Goal: Information Seeking & Learning: Learn about a topic

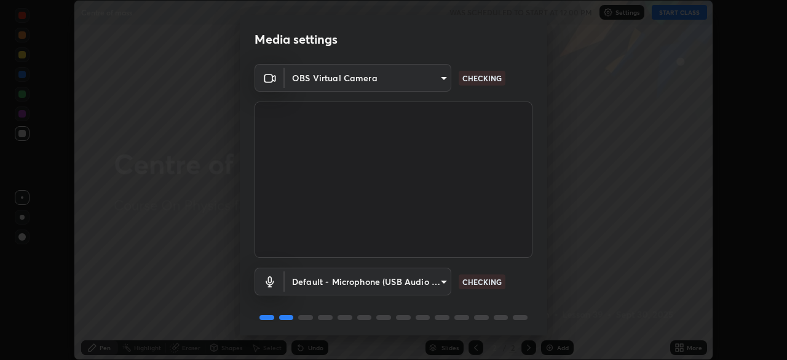
scroll to position [44, 0]
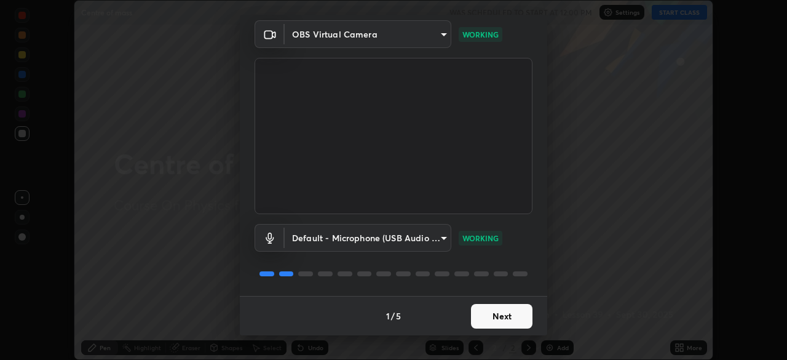
click at [500, 317] on button "Next" at bounding box center [501, 316] width 61 height 25
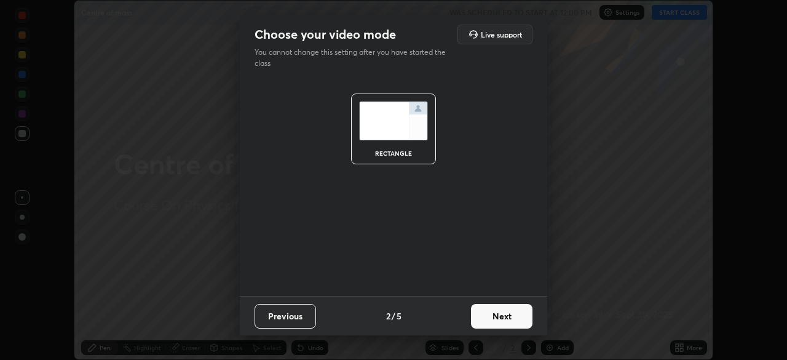
scroll to position [0, 0]
click at [500, 317] on button "Next" at bounding box center [501, 316] width 61 height 25
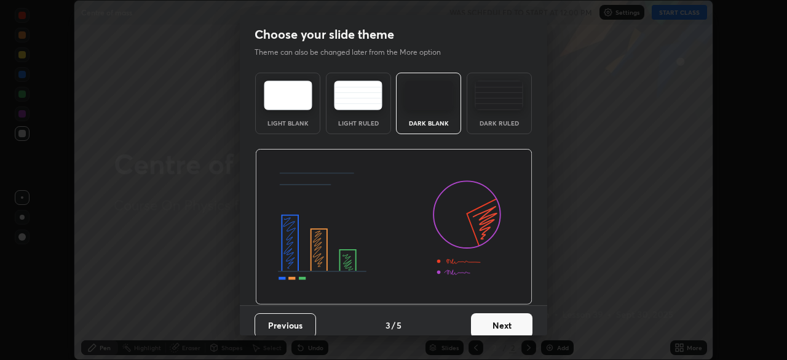
click at [500, 317] on button "Next" at bounding box center [501, 325] width 61 height 25
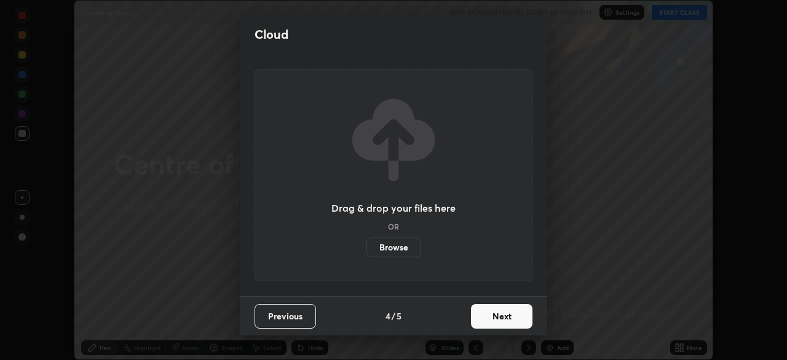
click at [501, 318] on button "Next" at bounding box center [501, 316] width 61 height 25
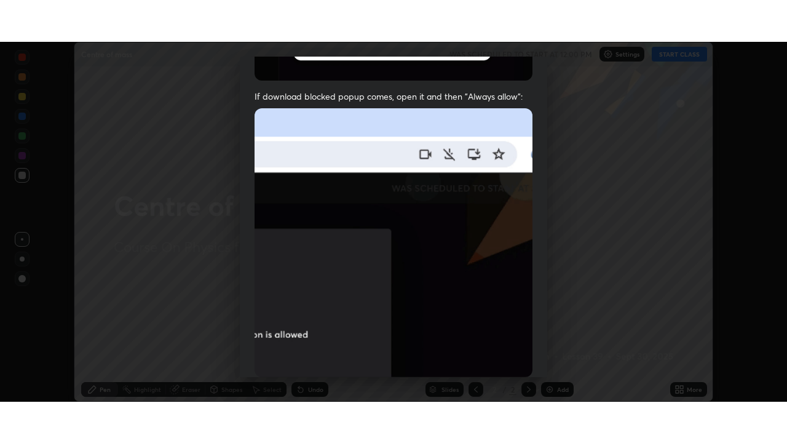
scroll to position [294, 0]
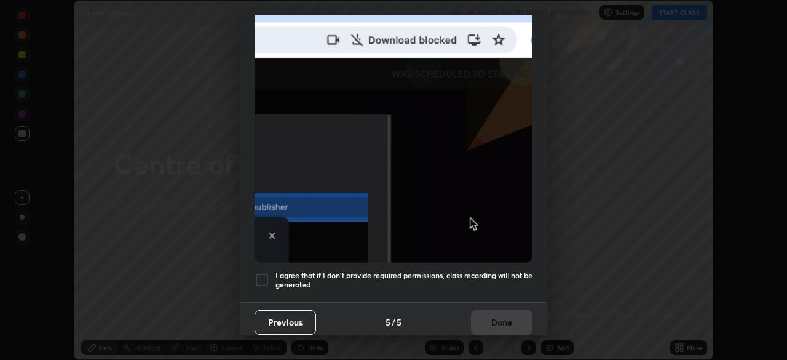
click at [497, 270] on h5 "I agree that if I don't provide required permissions, class recording will not …" at bounding box center [403, 279] width 257 height 19
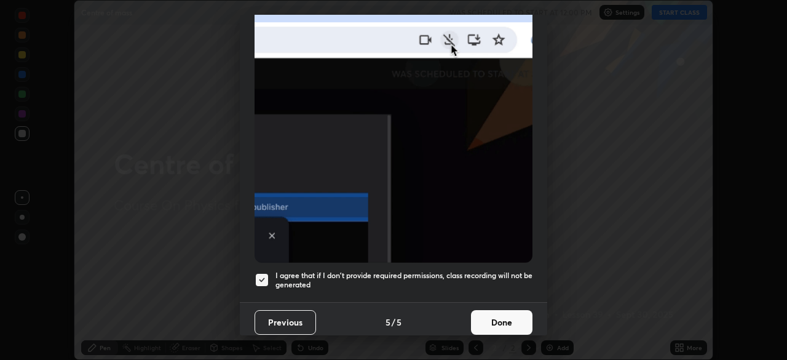
click at [495, 315] on button "Done" at bounding box center [501, 322] width 61 height 25
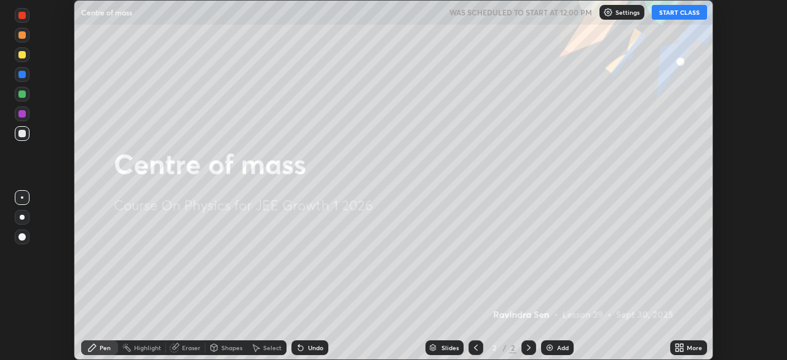
click at [682, 12] on button "START CLASS" at bounding box center [679, 12] width 55 height 15
click at [686, 350] on div "More" at bounding box center [688, 347] width 37 height 15
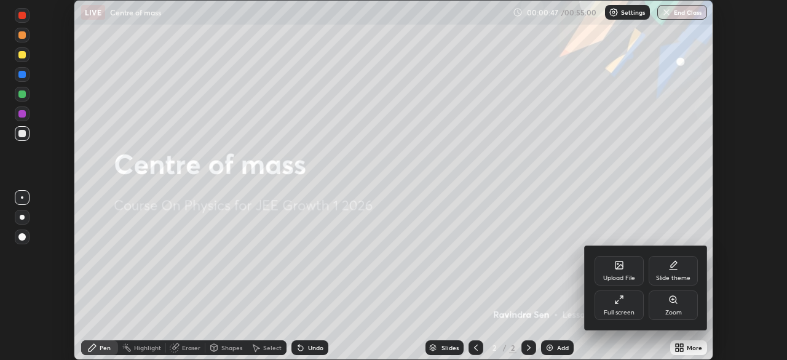
click at [618, 314] on div "Full screen" at bounding box center [619, 312] width 31 height 6
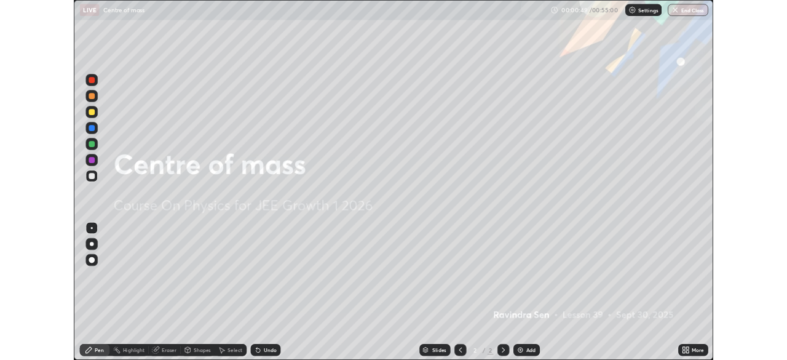
scroll to position [443, 787]
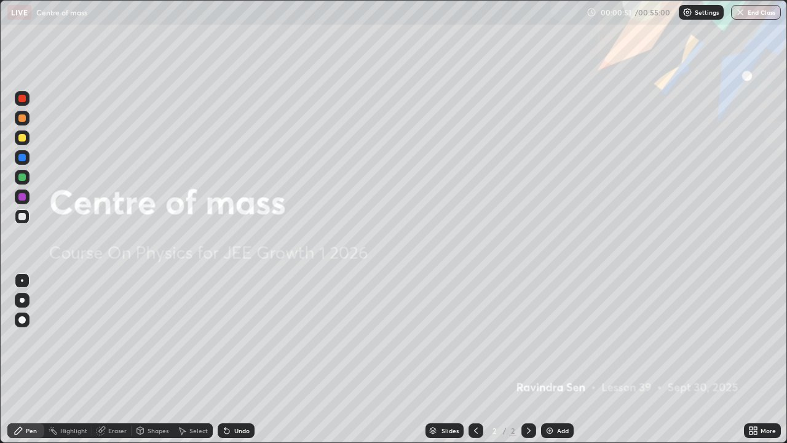
click at [552, 359] on img at bounding box center [550, 430] width 10 height 10
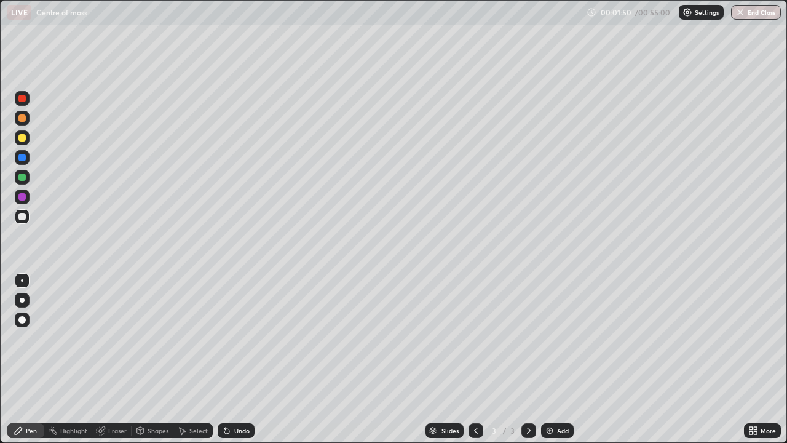
click at [240, 359] on div "Undo" at bounding box center [241, 430] width 15 height 6
click at [159, 359] on div "Shapes" at bounding box center [158, 430] width 21 height 6
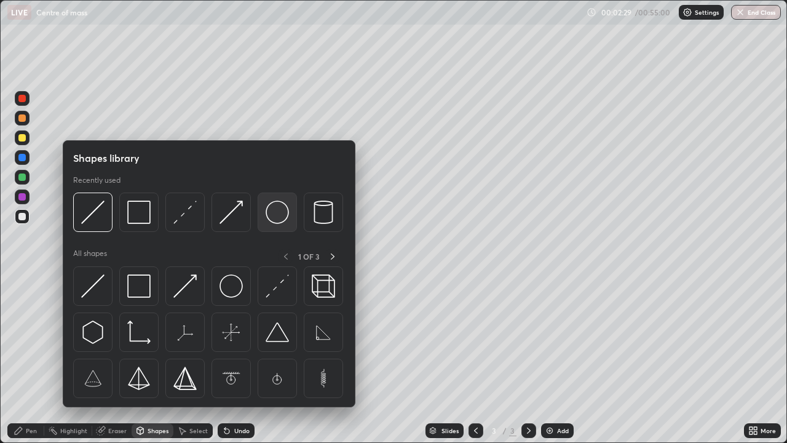
click at [278, 219] on img at bounding box center [277, 211] width 23 height 23
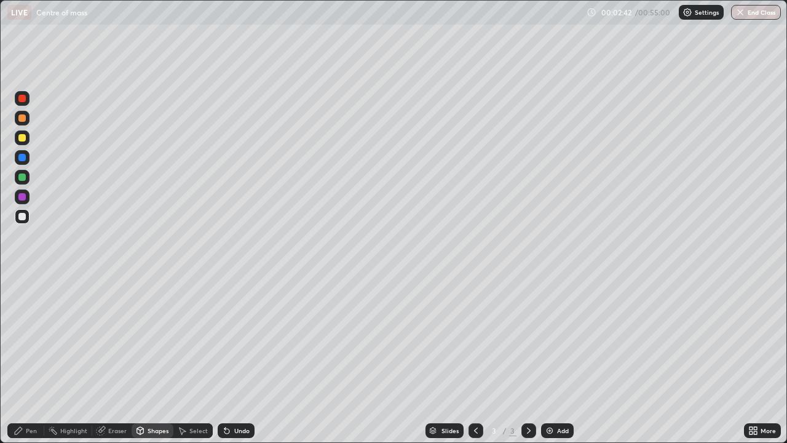
click at [112, 359] on div "Eraser" at bounding box center [117, 430] width 18 height 6
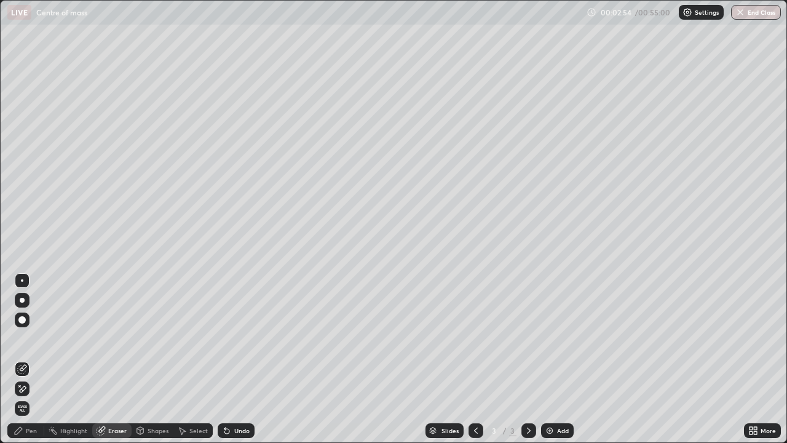
click at [161, 359] on div "Shapes" at bounding box center [158, 430] width 21 height 6
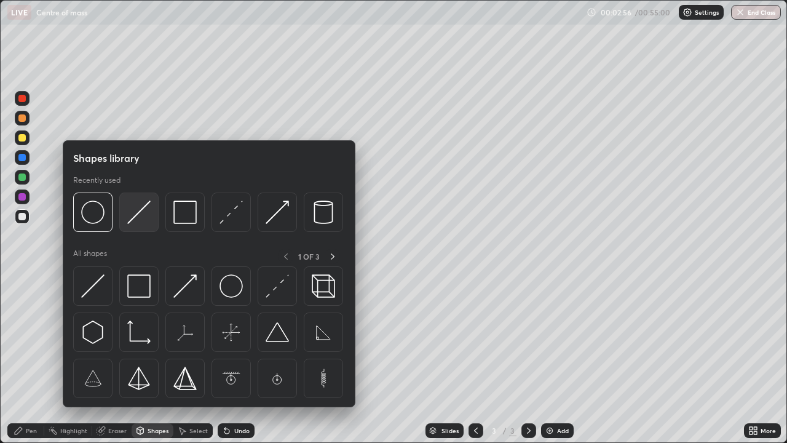
click at [145, 224] on div at bounding box center [138, 211] width 39 height 39
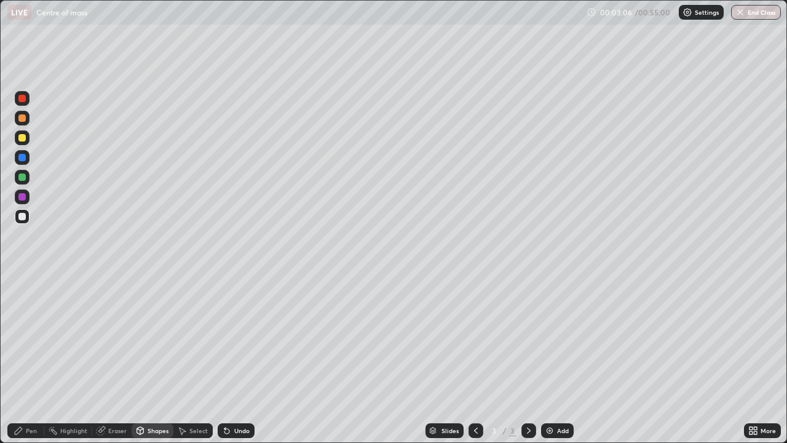
click at [26, 359] on div "Pen" at bounding box center [31, 430] width 11 height 6
click at [21, 139] on div at bounding box center [21, 137] width 7 height 7
click at [115, 359] on div "Eraser" at bounding box center [117, 430] width 18 height 6
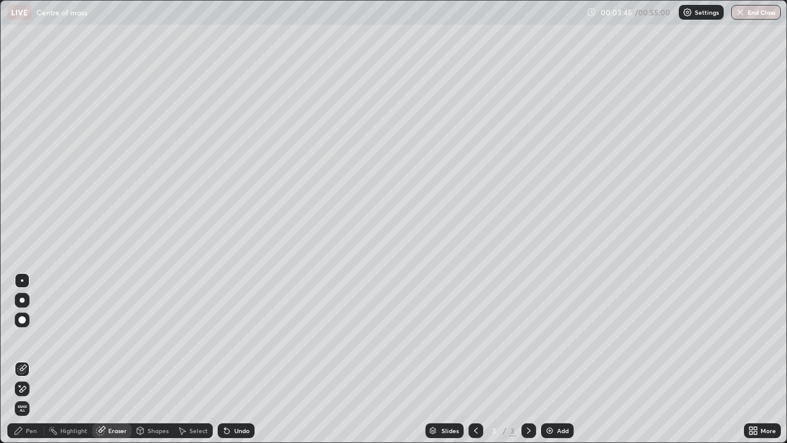
click at [29, 359] on div "Pen" at bounding box center [31, 430] width 11 height 6
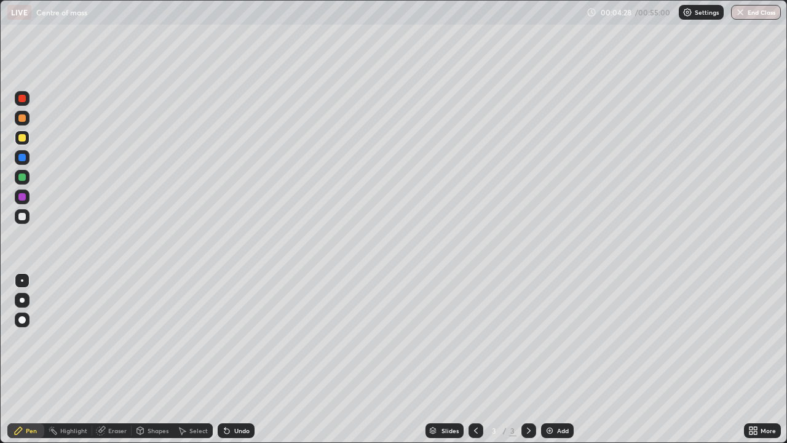
click at [157, 359] on div "Shapes" at bounding box center [158, 430] width 21 height 6
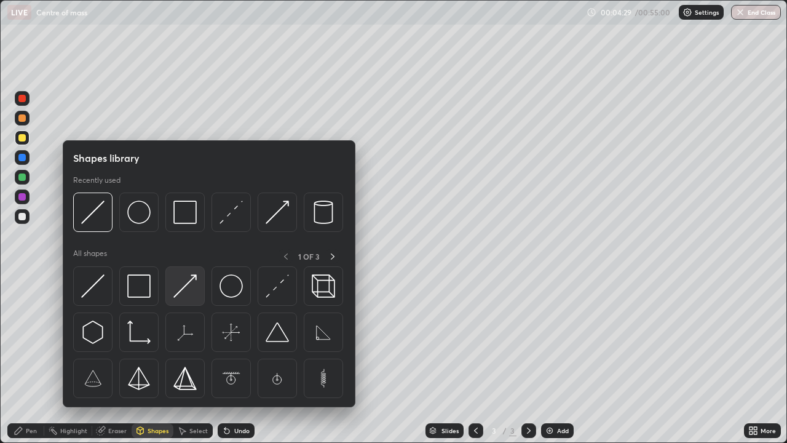
click at [189, 291] on img at bounding box center [184, 285] width 23 height 23
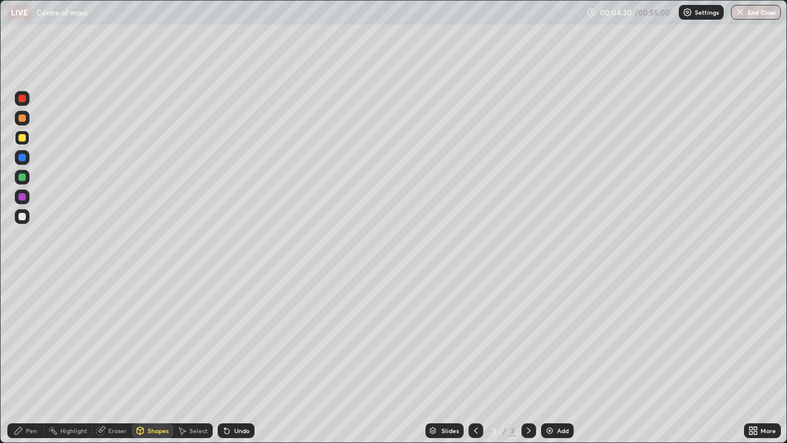
click at [23, 216] on div at bounding box center [21, 216] width 7 height 7
click at [235, 359] on div "Undo" at bounding box center [241, 430] width 15 height 6
click at [30, 359] on div "Pen" at bounding box center [31, 430] width 11 height 6
click at [157, 359] on div "Shapes" at bounding box center [158, 430] width 21 height 6
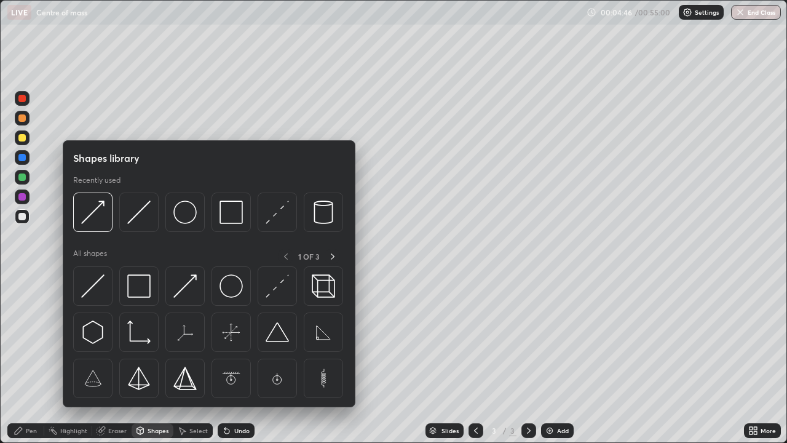
click at [116, 359] on div "Eraser" at bounding box center [117, 430] width 18 height 6
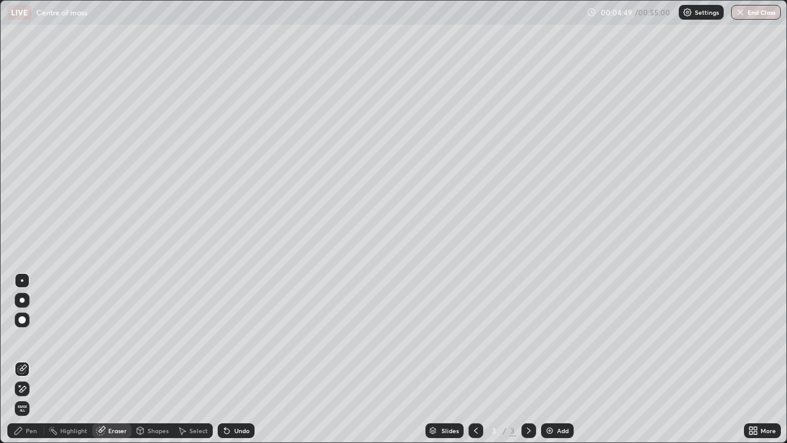
click at [28, 359] on div "Pen" at bounding box center [31, 430] width 11 height 6
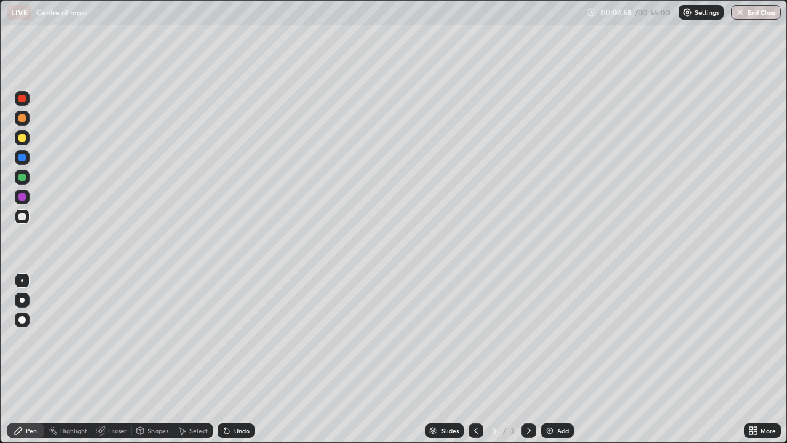
click at [22, 138] on div at bounding box center [21, 137] width 7 height 7
click at [22, 217] on div at bounding box center [21, 216] width 7 height 7
click at [23, 138] on div at bounding box center [21, 137] width 7 height 7
click at [22, 211] on div at bounding box center [22, 216] width 15 height 15
click at [226, 359] on icon at bounding box center [226, 430] width 5 height 5
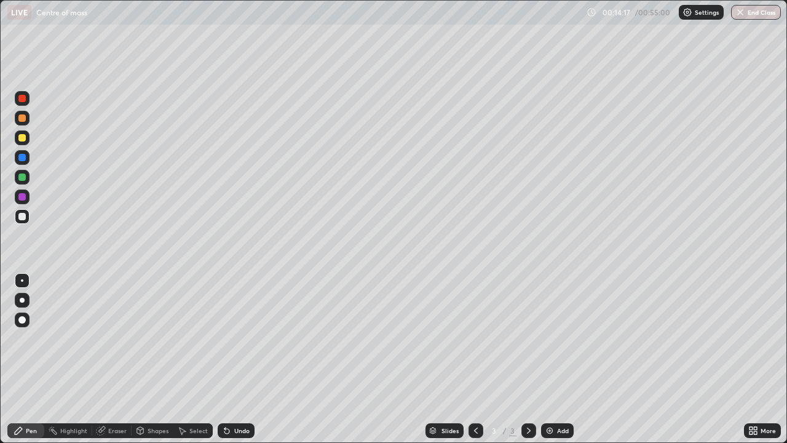
click at [229, 359] on icon at bounding box center [227, 430] width 10 height 10
click at [143, 359] on icon at bounding box center [140, 430] width 10 height 10
click at [108, 359] on div "Eraser" at bounding box center [117, 430] width 18 height 6
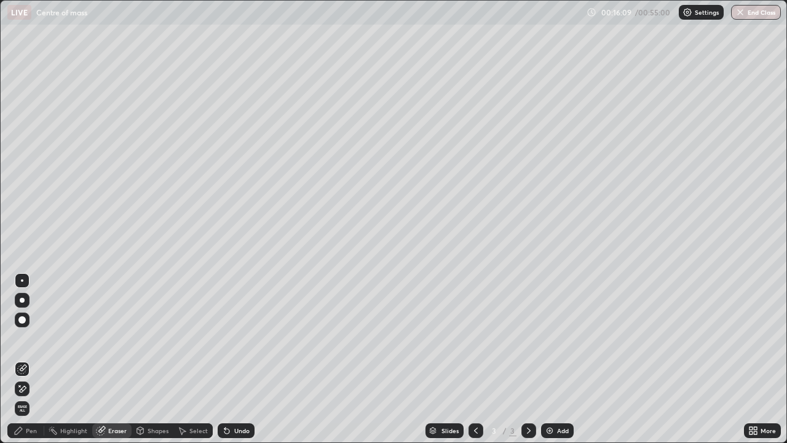
click at [31, 359] on div "Pen" at bounding box center [31, 430] width 11 height 6
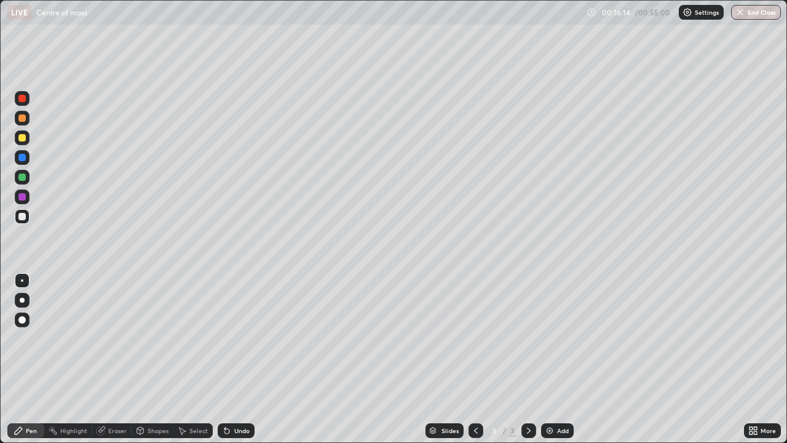
click at [116, 359] on div "Eraser" at bounding box center [117, 430] width 18 height 6
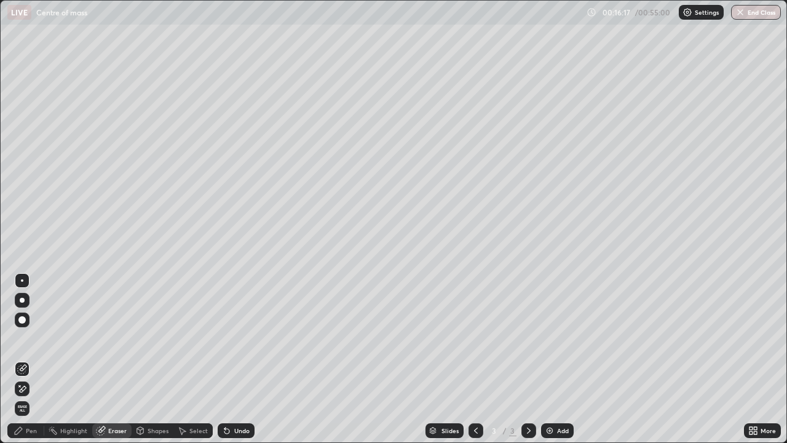
click at [28, 359] on div "Pen" at bounding box center [31, 430] width 11 height 6
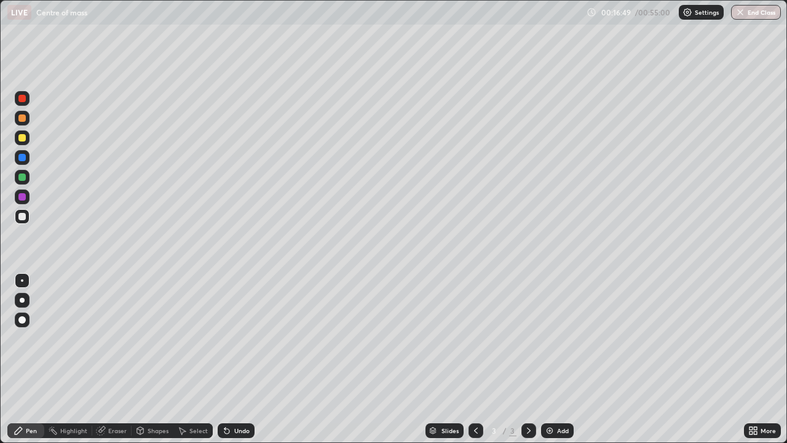
click at [237, 359] on div "Undo" at bounding box center [241, 430] width 15 height 6
click at [231, 359] on div "Undo" at bounding box center [236, 430] width 37 height 15
click at [119, 359] on div "Eraser" at bounding box center [117, 430] width 18 height 6
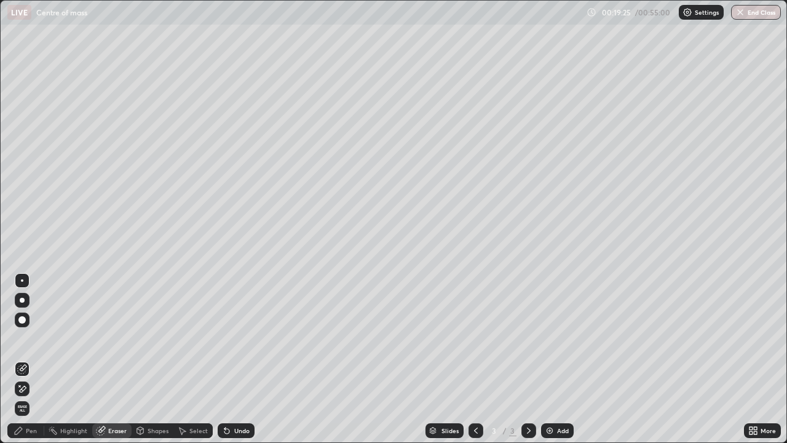
click at [37, 359] on div "Pen" at bounding box center [25, 430] width 37 height 15
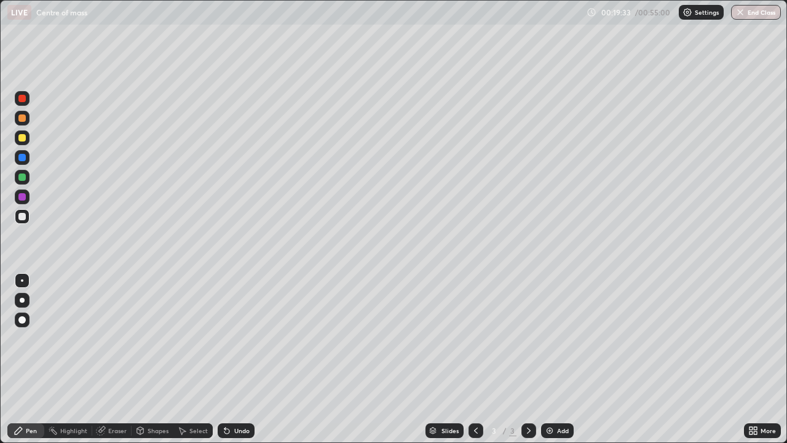
click at [108, 359] on div "Eraser" at bounding box center [117, 430] width 18 height 6
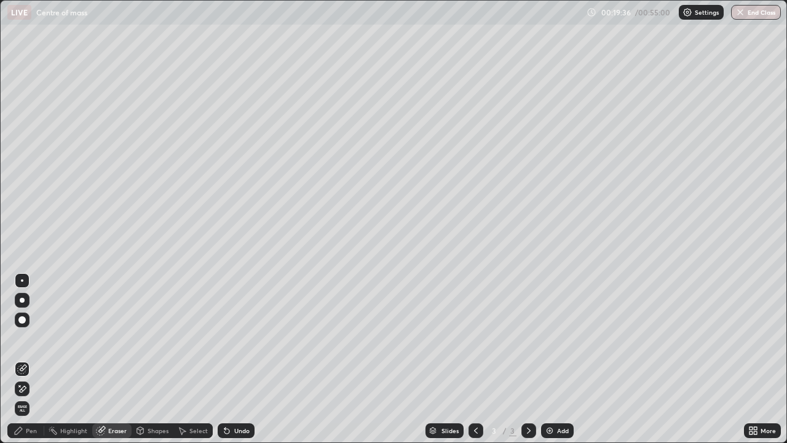
click at [22, 359] on icon at bounding box center [19, 430] width 10 height 10
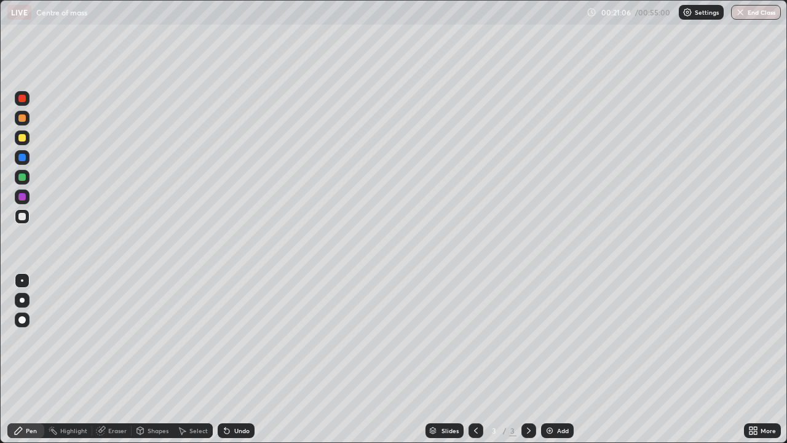
click at [558, 359] on div "Add" at bounding box center [563, 430] width 12 height 6
click at [159, 359] on div "Shapes" at bounding box center [158, 430] width 21 height 6
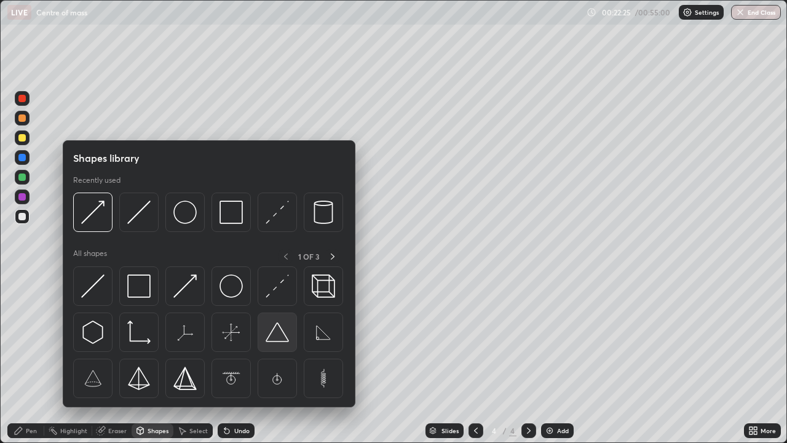
click at [279, 328] on img at bounding box center [277, 331] width 23 height 23
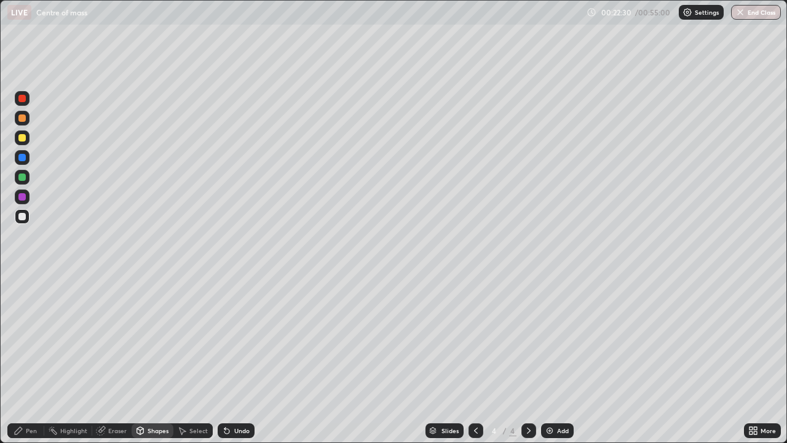
click at [31, 359] on div "Pen" at bounding box center [31, 430] width 11 height 6
click at [157, 359] on div "Shapes" at bounding box center [158, 430] width 21 height 6
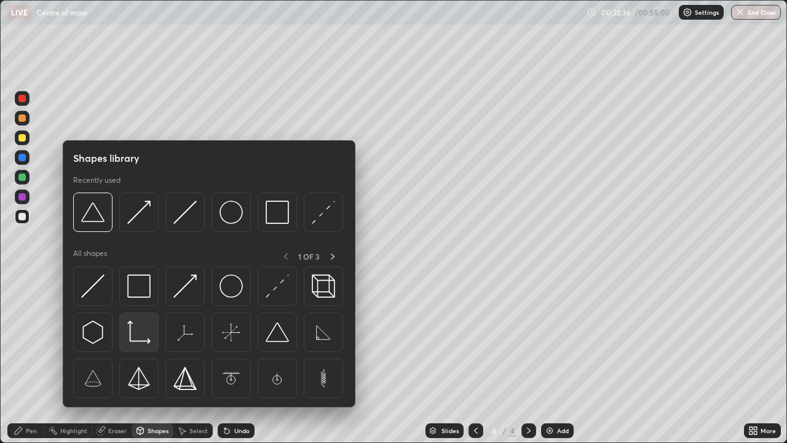
click at [139, 341] on img at bounding box center [138, 331] width 23 height 23
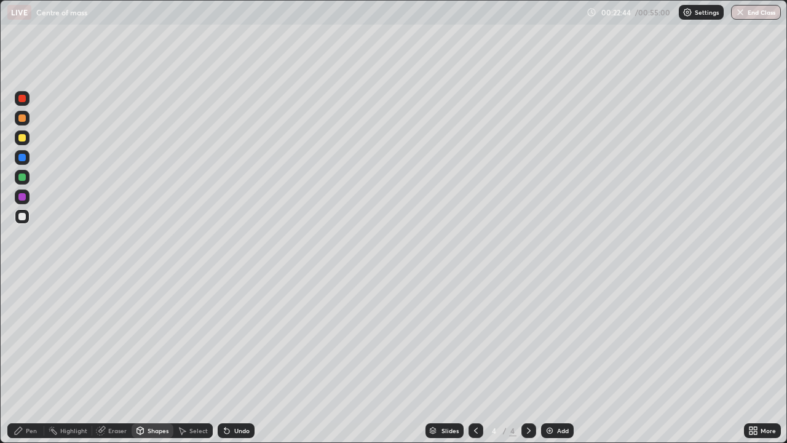
click at [237, 359] on div "Undo" at bounding box center [241, 430] width 15 height 6
click at [140, 359] on icon at bounding box center [140, 432] width 0 height 4
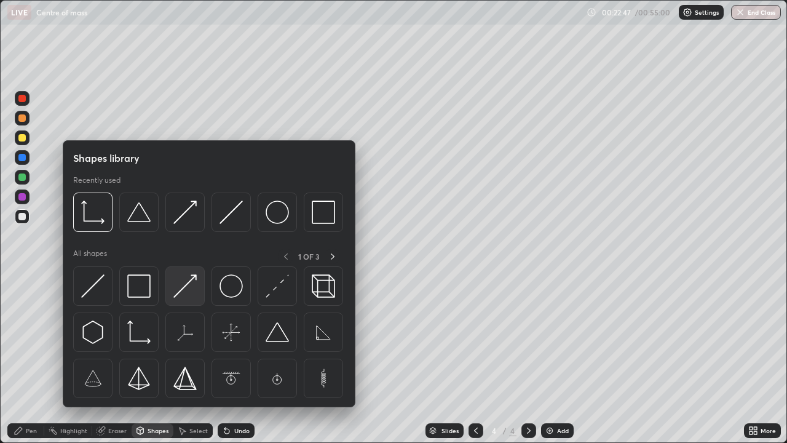
click at [190, 291] on img at bounding box center [184, 285] width 23 height 23
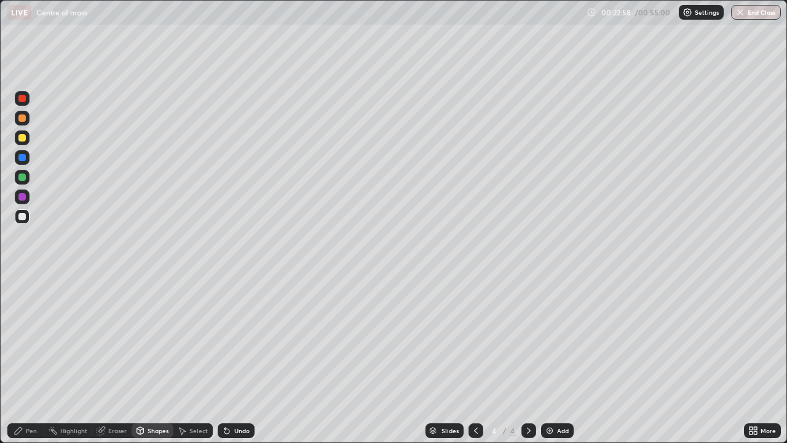
click at [240, 359] on div "Undo" at bounding box center [241, 430] width 15 height 6
click at [21, 180] on div at bounding box center [21, 176] width 7 height 7
click at [157, 359] on div "Shapes" at bounding box center [158, 430] width 21 height 6
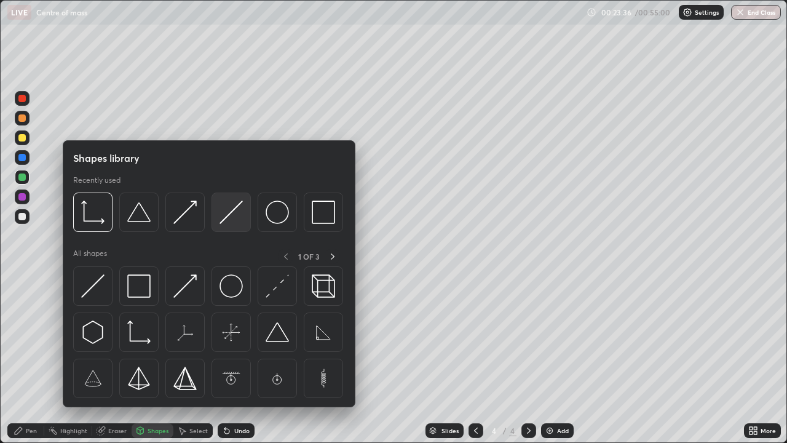
click at [232, 227] on div at bounding box center [230, 211] width 39 height 39
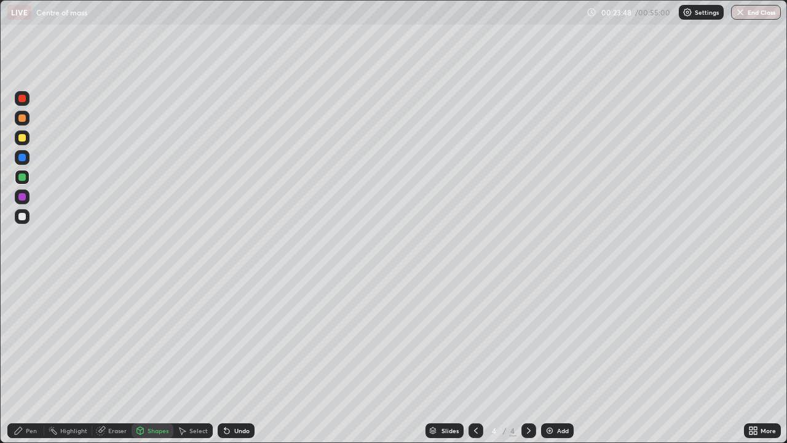
click at [24, 359] on div "Pen" at bounding box center [25, 430] width 37 height 15
click at [160, 359] on div "Shapes" at bounding box center [158, 430] width 21 height 6
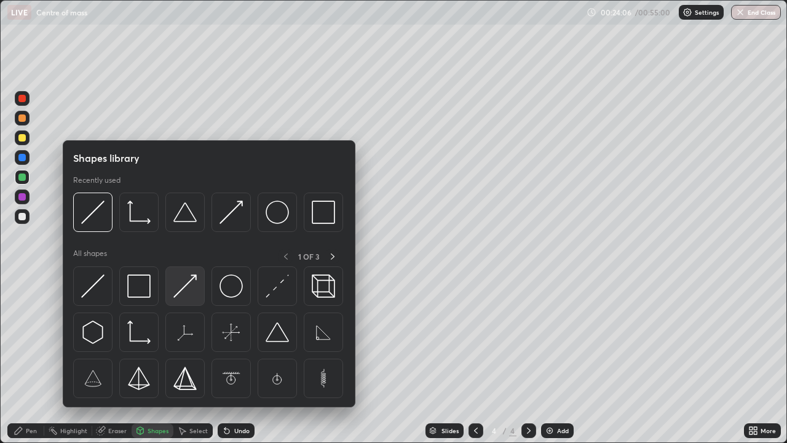
click at [189, 293] on img at bounding box center [184, 285] width 23 height 23
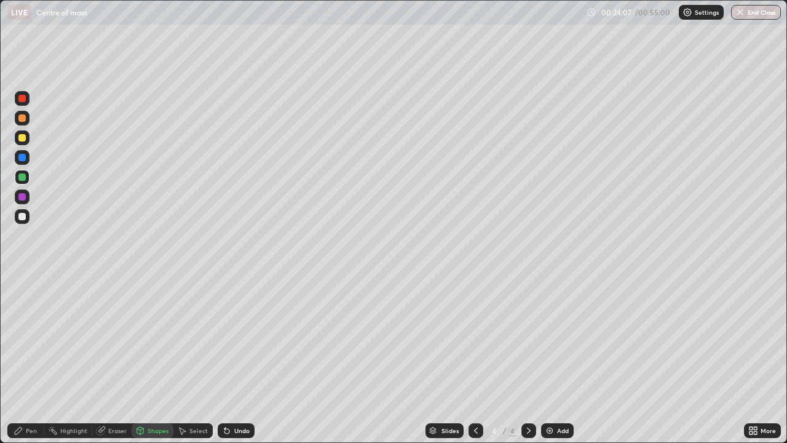
click at [20, 214] on div at bounding box center [21, 216] width 7 height 7
click at [29, 359] on div "Pen" at bounding box center [31, 430] width 11 height 6
click at [237, 359] on div "Undo" at bounding box center [241, 430] width 15 height 6
click at [148, 359] on div "Shapes" at bounding box center [158, 430] width 21 height 6
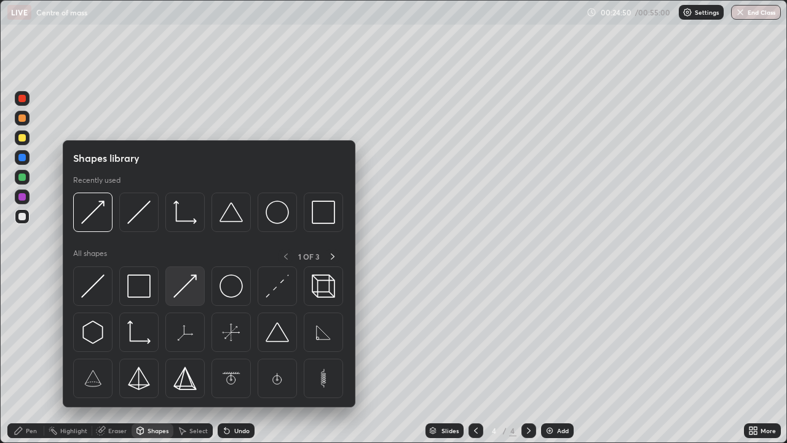
click at [181, 294] on img at bounding box center [184, 285] width 23 height 23
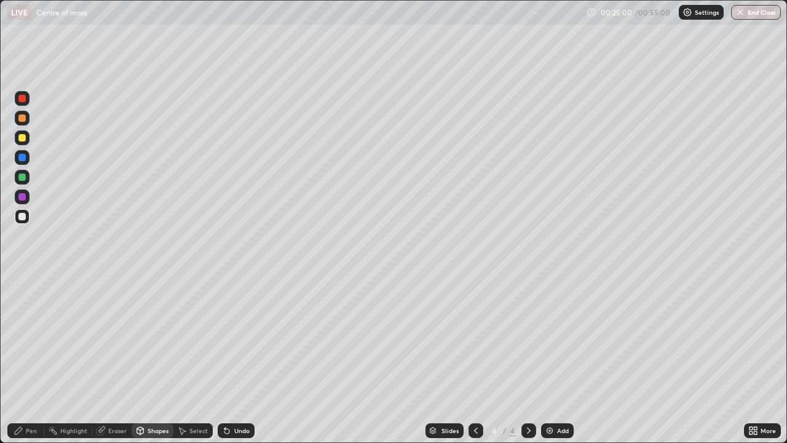
click at [239, 359] on div "Undo" at bounding box center [241, 430] width 15 height 6
click at [25, 359] on div "Pen" at bounding box center [25, 430] width 37 height 15
click at [24, 178] on div at bounding box center [21, 176] width 7 height 7
click at [24, 218] on div at bounding box center [21, 216] width 7 height 7
click at [158, 359] on div "Shapes" at bounding box center [158, 430] width 21 height 6
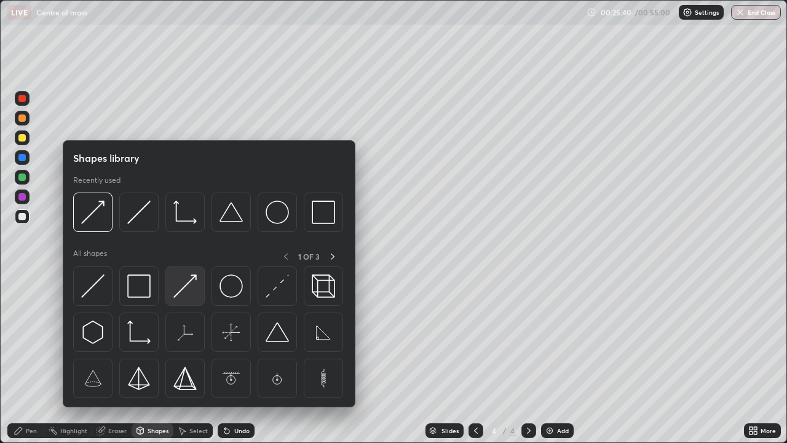
click at [187, 292] on img at bounding box center [184, 285] width 23 height 23
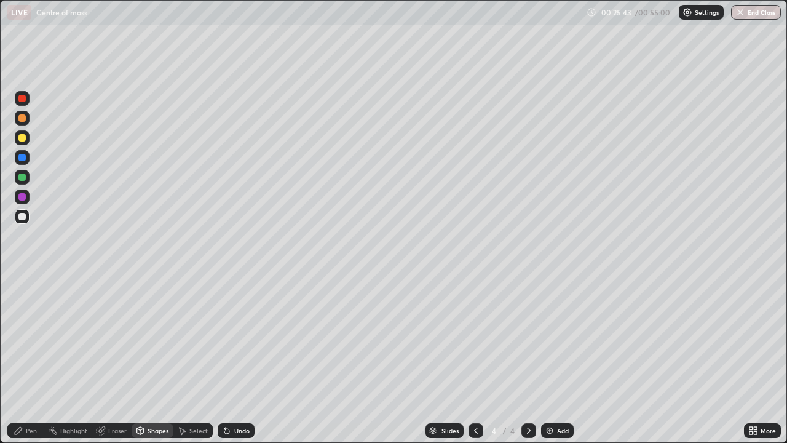
click at [22, 175] on div at bounding box center [21, 176] width 7 height 7
click at [239, 359] on div "Undo" at bounding box center [241, 430] width 15 height 6
click at [31, 359] on div "Pen" at bounding box center [31, 430] width 11 height 6
click at [232, 359] on div "Undo" at bounding box center [236, 430] width 37 height 15
click at [112, 359] on div "Eraser" at bounding box center [117, 430] width 18 height 6
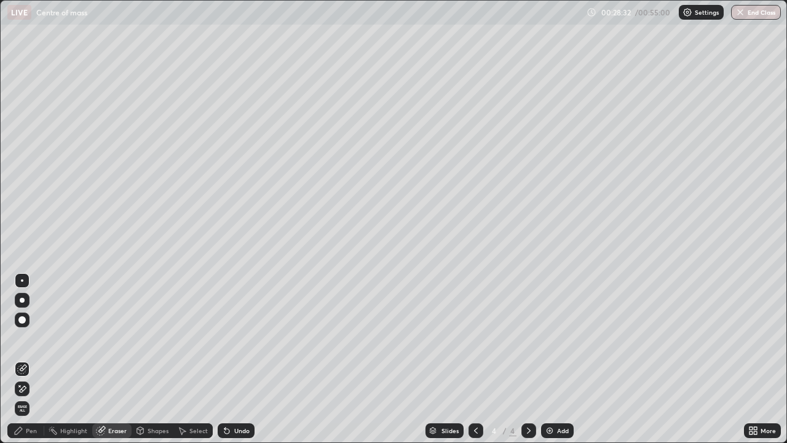
click at [32, 359] on div "Pen" at bounding box center [31, 430] width 11 height 6
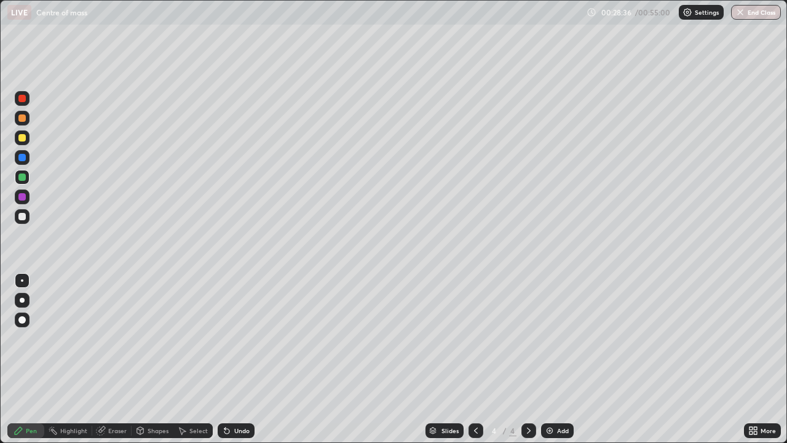
click at [23, 216] on div at bounding box center [21, 216] width 7 height 7
click at [232, 359] on div "Undo" at bounding box center [236, 430] width 37 height 15
click at [231, 359] on div "Undo" at bounding box center [236, 430] width 37 height 15
click at [234, 359] on div "Undo" at bounding box center [241, 430] width 15 height 6
click at [242, 359] on div "Undo" at bounding box center [241, 430] width 15 height 6
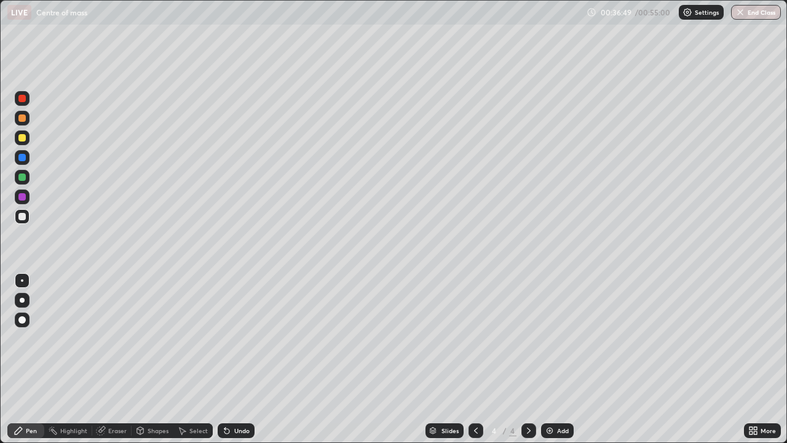
click at [234, 359] on div "Undo" at bounding box center [241, 430] width 15 height 6
click at [235, 359] on div "Undo" at bounding box center [241, 430] width 15 height 6
click at [116, 359] on div "Eraser" at bounding box center [117, 430] width 18 height 6
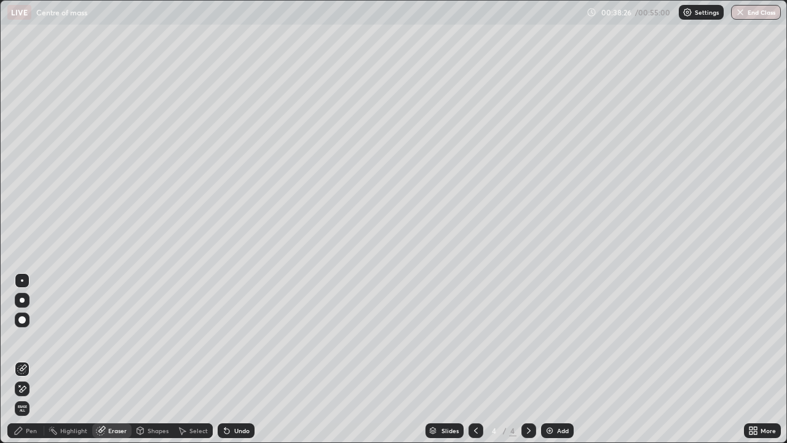
click at [37, 359] on div "Pen" at bounding box center [25, 430] width 37 height 15
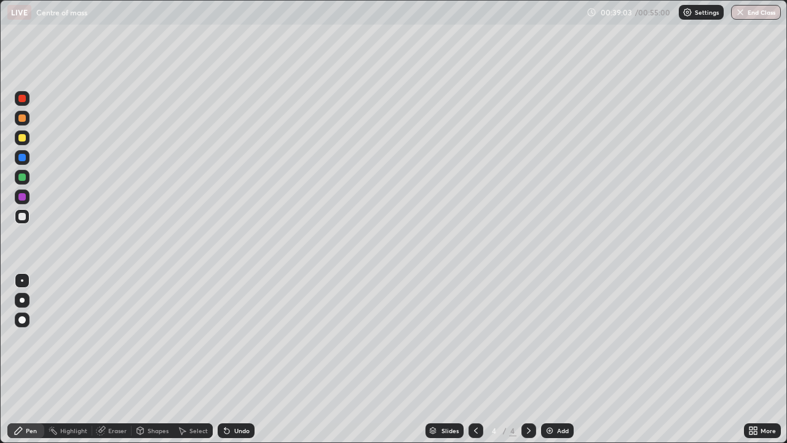
click at [237, 359] on div "Undo" at bounding box center [241, 430] width 15 height 6
click at [551, 359] on img at bounding box center [550, 430] width 10 height 10
click at [468, 359] on div at bounding box center [475, 430] width 15 height 15
click at [191, 359] on div "Select" at bounding box center [198, 430] width 18 height 6
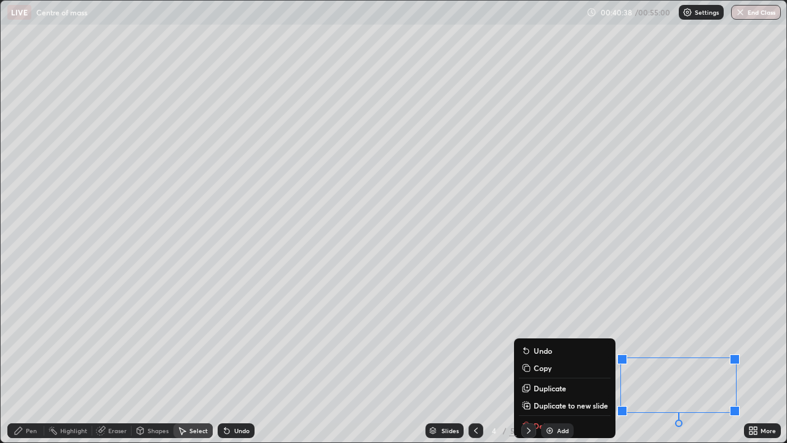
click at [300, 359] on div "0 ° Undo Copy Duplicate Duplicate to new slide Delete" at bounding box center [394, 221] width 786 height 441
click at [566, 359] on p "Duplicate to new slide" at bounding box center [571, 405] width 74 height 10
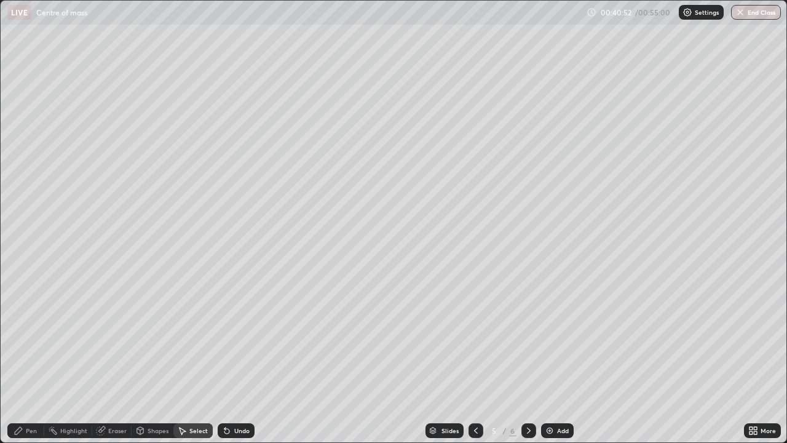
click at [191, 359] on div "Select" at bounding box center [198, 430] width 18 height 6
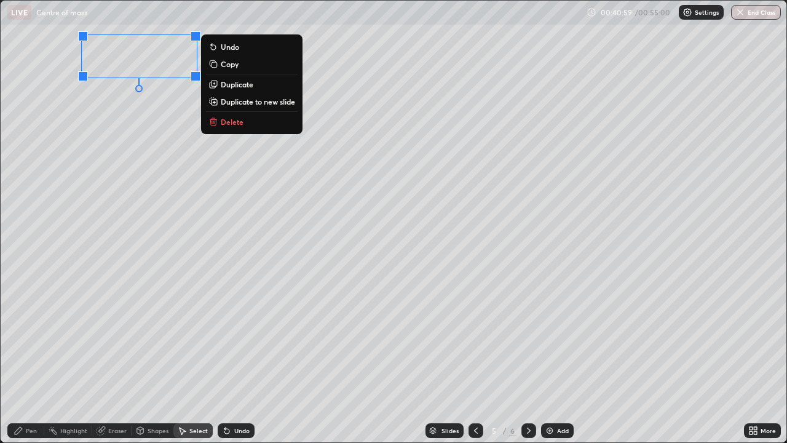
click at [31, 359] on div "Pen" at bounding box center [31, 430] width 11 height 6
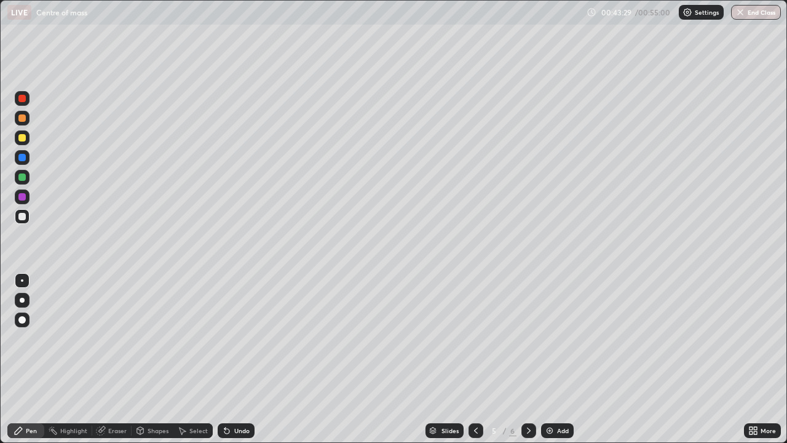
click at [542, 359] on div "Add" at bounding box center [557, 430] width 33 height 15
click at [235, 359] on div "Undo" at bounding box center [241, 430] width 15 height 6
click at [234, 359] on div "Undo" at bounding box center [241, 430] width 15 height 6
click at [229, 359] on icon at bounding box center [227, 430] width 10 height 10
click at [160, 359] on div "Shapes" at bounding box center [158, 430] width 21 height 6
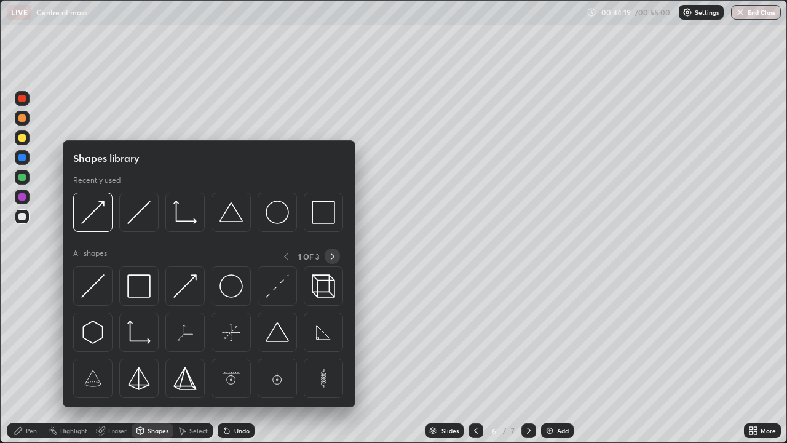
click at [332, 256] on icon at bounding box center [333, 256] width 10 height 10
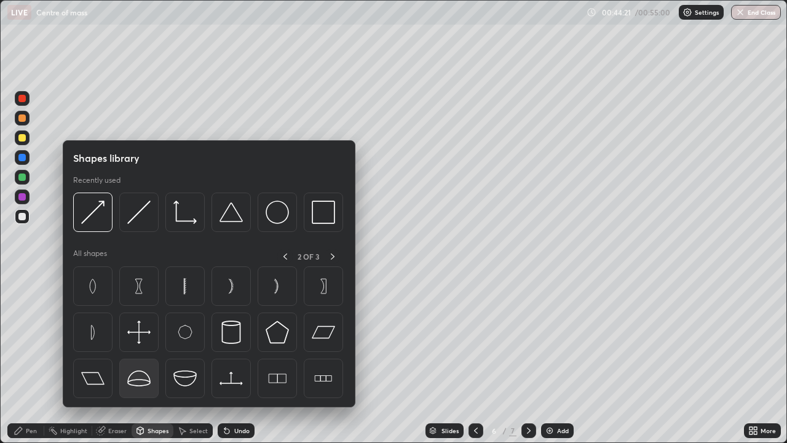
click at [143, 359] on img at bounding box center [138, 377] width 23 height 23
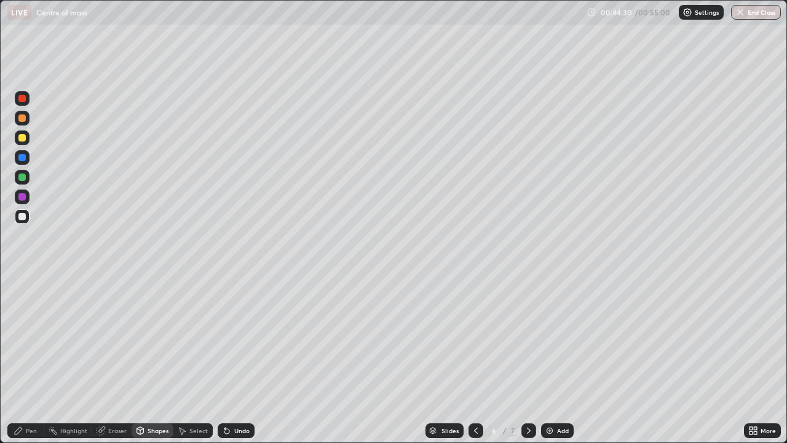
click at [111, 359] on div "Eraser" at bounding box center [117, 430] width 18 height 6
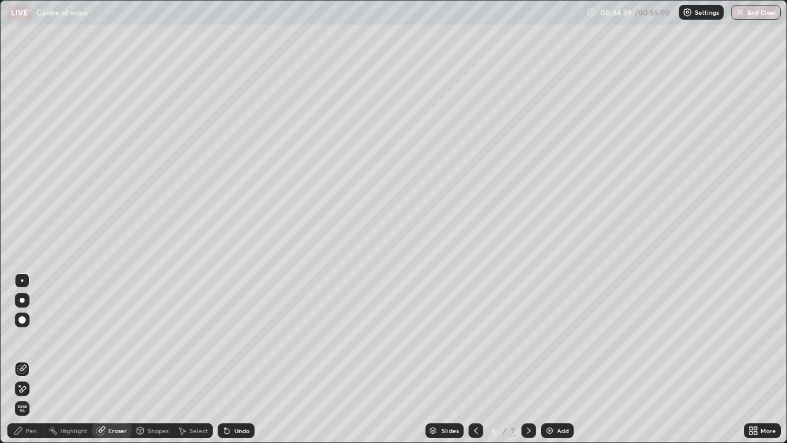
click at [161, 359] on div "Shapes" at bounding box center [158, 430] width 21 height 6
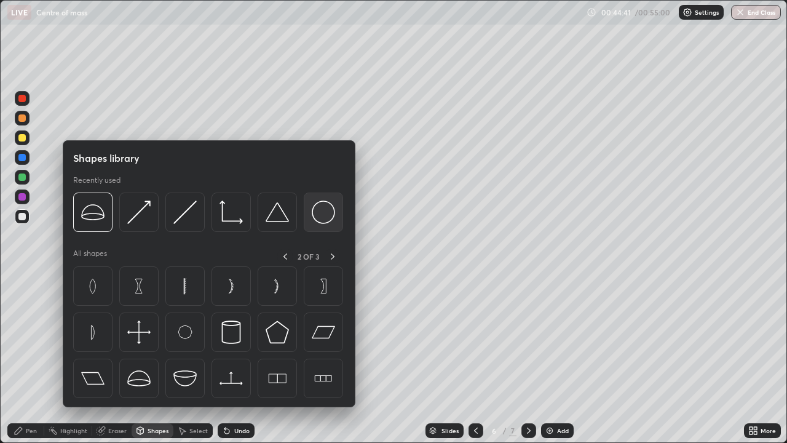
click at [325, 222] on img at bounding box center [323, 211] width 23 height 23
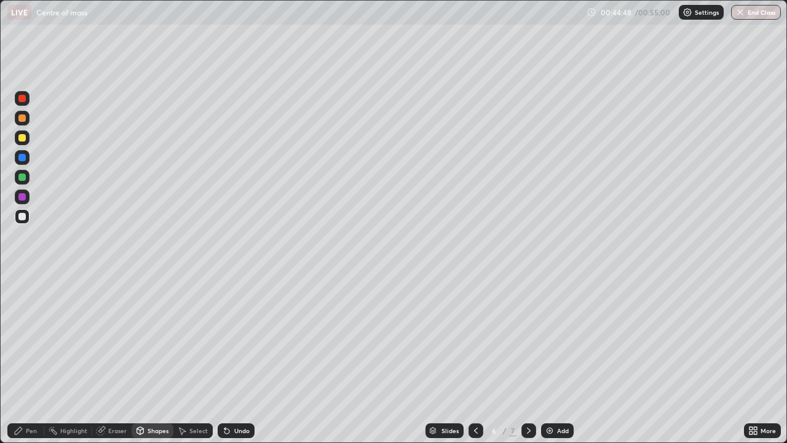
click at [34, 359] on div "Pen" at bounding box center [31, 430] width 11 height 6
click at [25, 217] on div at bounding box center [21, 216] width 7 height 7
click at [164, 359] on div "Shapes" at bounding box center [158, 430] width 21 height 6
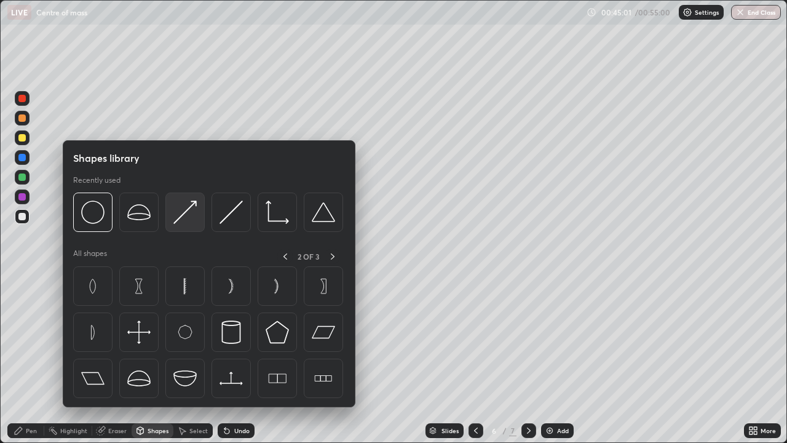
click at [187, 224] on img at bounding box center [184, 211] width 23 height 23
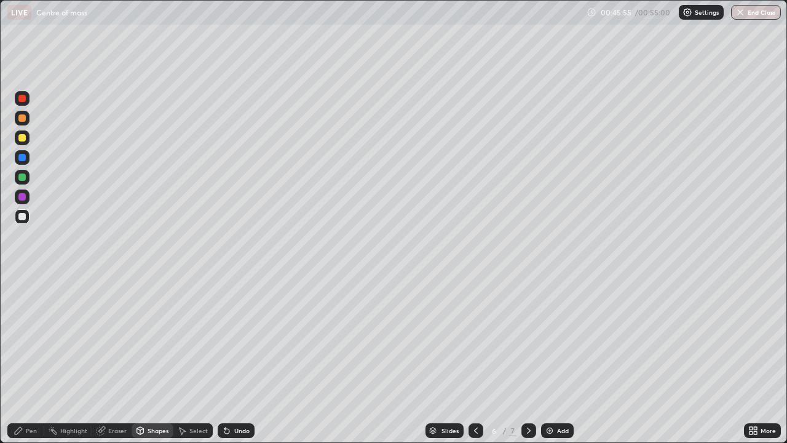
click at [30, 359] on div "Pen" at bounding box center [31, 430] width 11 height 6
click at [22, 139] on div at bounding box center [21, 137] width 7 height 7
click at [239, 359] on div "Undo" at bounding box center [241, 430] width 15 height 6
click at [234, 359] on div "Undo" at bounding box center [241, 430] width 15 height 6
click at [237, 359] on div "Undo" at bounding box center [241, 430] width 15 height 6
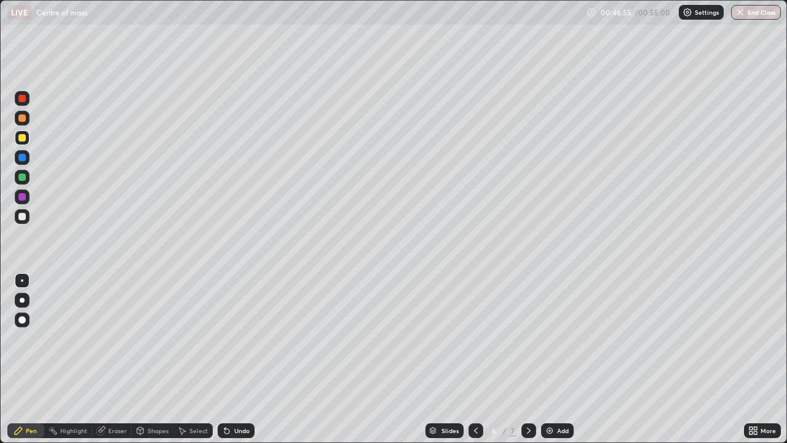
click at [240, 359] on div "Undo" at bounding box center [241, 430] width 15 height 6
click at [151, 359] on div "Shapes" at bounding box center [158, 430] width 21 height 6
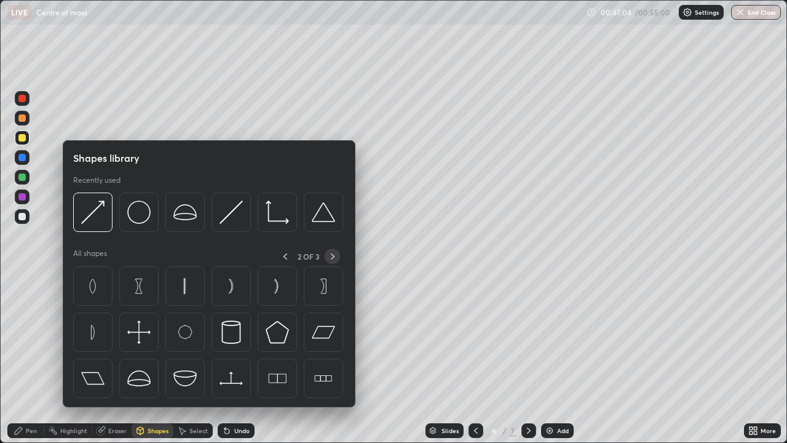
click at [331, 258] on icon at bounding box center [333, 256] width 10 height 10
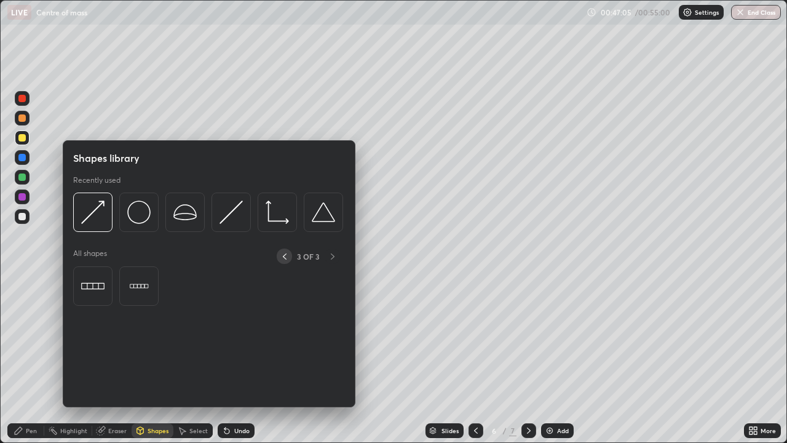
click at [285, 256] on icon at bounding box center [285, 256] width 10 height 10
click at [284, 258] on icon at bounding box center [285, 256] width 10 height 10
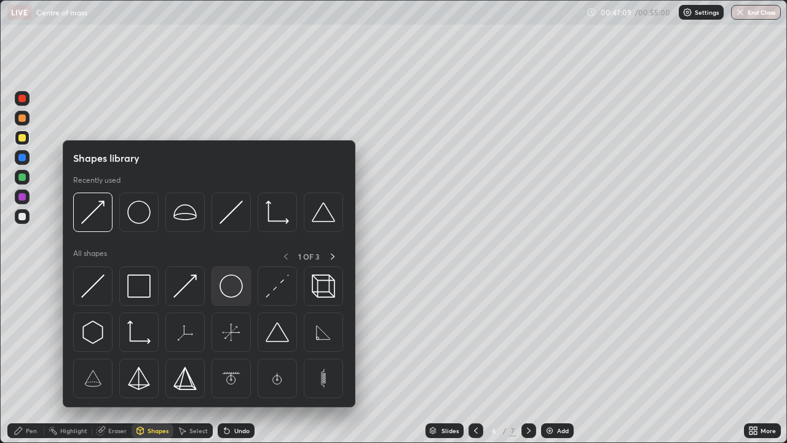
click at [235, 288] on img at bounding box center [230, 285] width 23 height 23
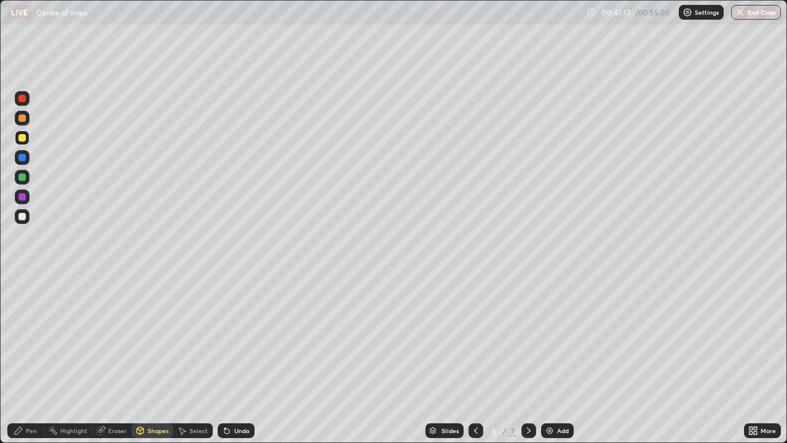
click at [31, 359] on div "Pen" at bounding box center [31, 430] width 11 height 6
click at [234, 359] on div "Undo" at bounding box center [241, 430] width 15 height 6
click at [234, 359] on div "Undo" at bounding box center [236, 430] width 37 height 15
click at [234, 359] on div "Undo" at bounding box center [241, 430] width 15 height 6
click at [235, 359] on div "Undo" at bounding box center [241, 430] width 15 height 6
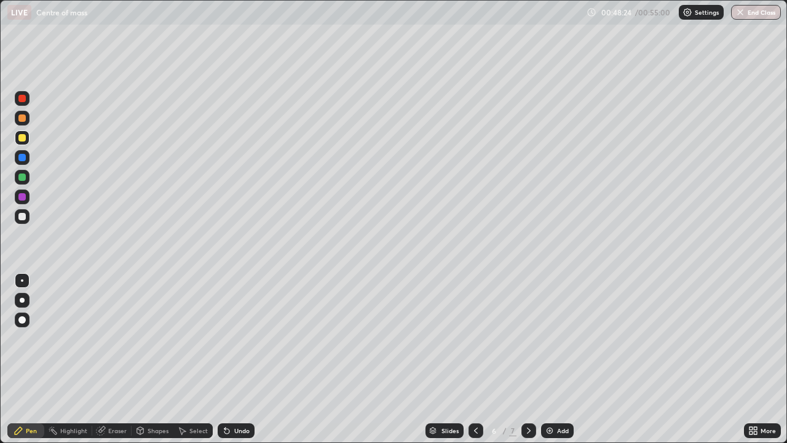
click at [152, 359] on div "Shapes" at bounding box center [158, 430] width 21 height 6
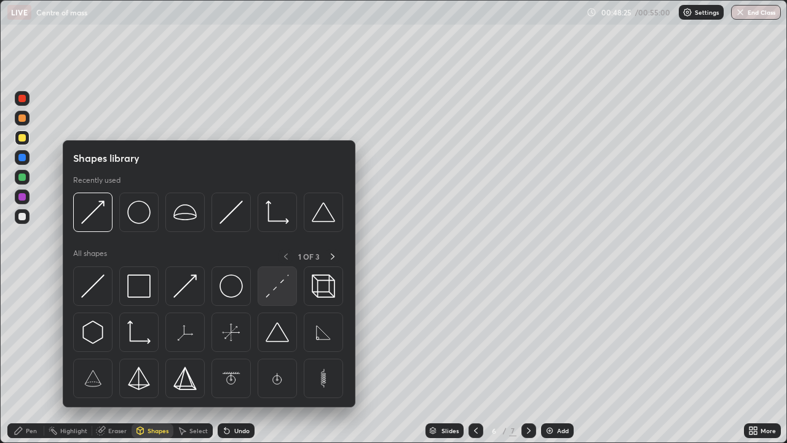
click at [265, 294] on div at bounding box center [277, 285] width 39 height 39
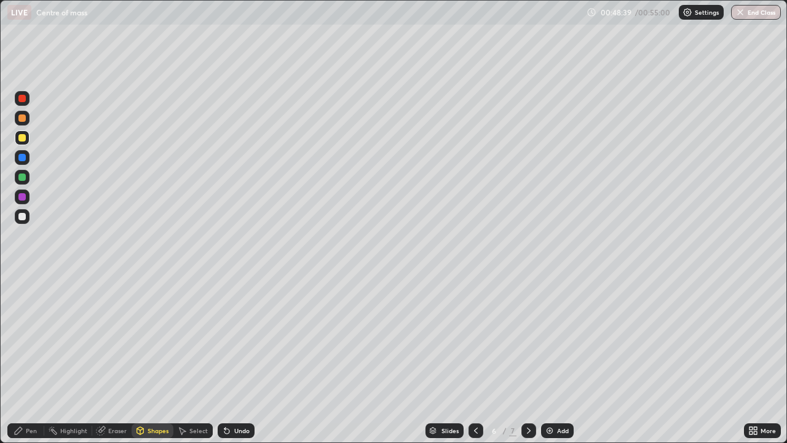
click at [21, 180] on div at bounding box center [21, 176] width 7 height 7
click at [238, 359] on div "Undo" at bounding box center [241, 430] width 15 height 6
click at [28, 359] on div "Pen" at bounding box center [31, 430] width 11 height 6
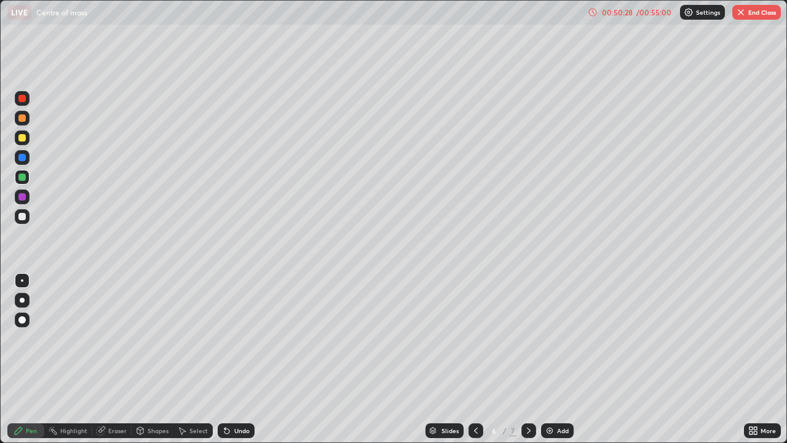
click at [757, 9] on button "End Class" at bounding box center [756, 12] width 49 height 15
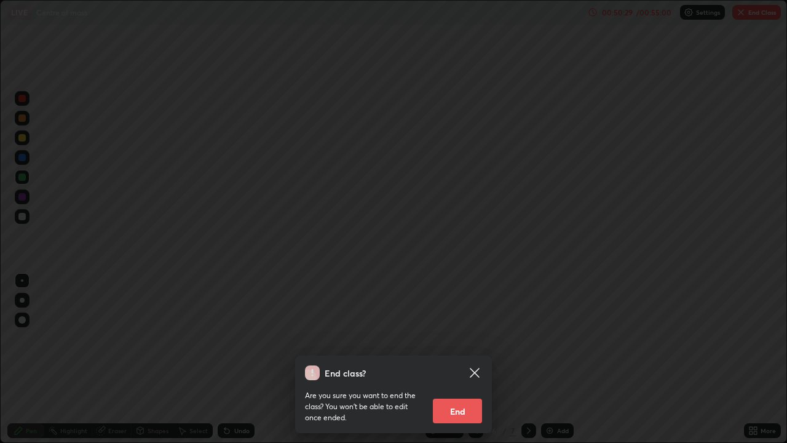
click at [469, 359] on button "End" at bounding box center [457, 410] width 49 height 25
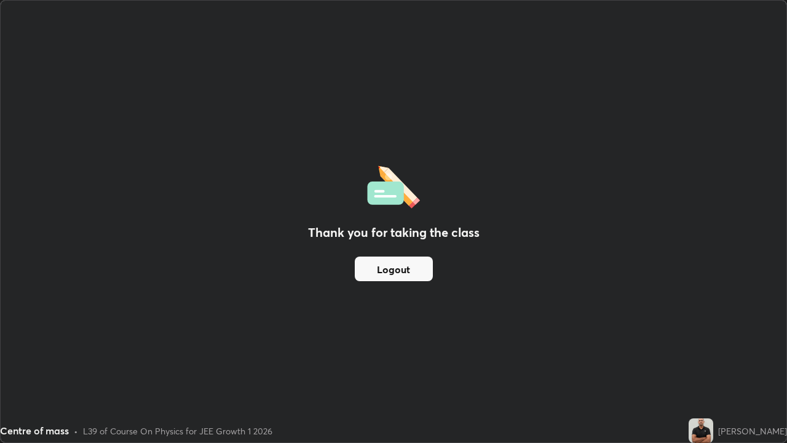
click at [400, 274] on button "Logout" at bounding box center [394, 268] width 78 height 25
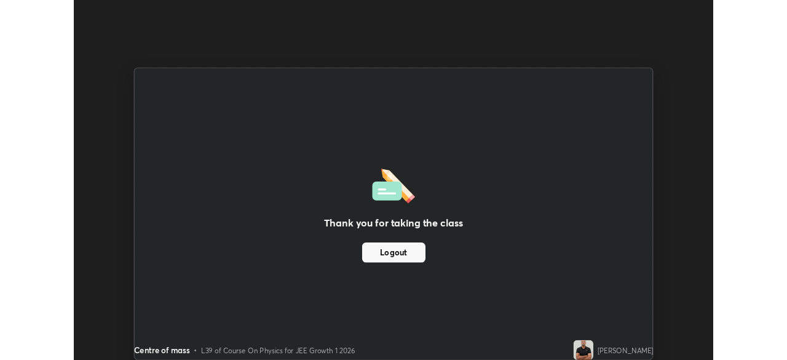
scroll to position [61114, 60687]
